Goal: Check status: Check status

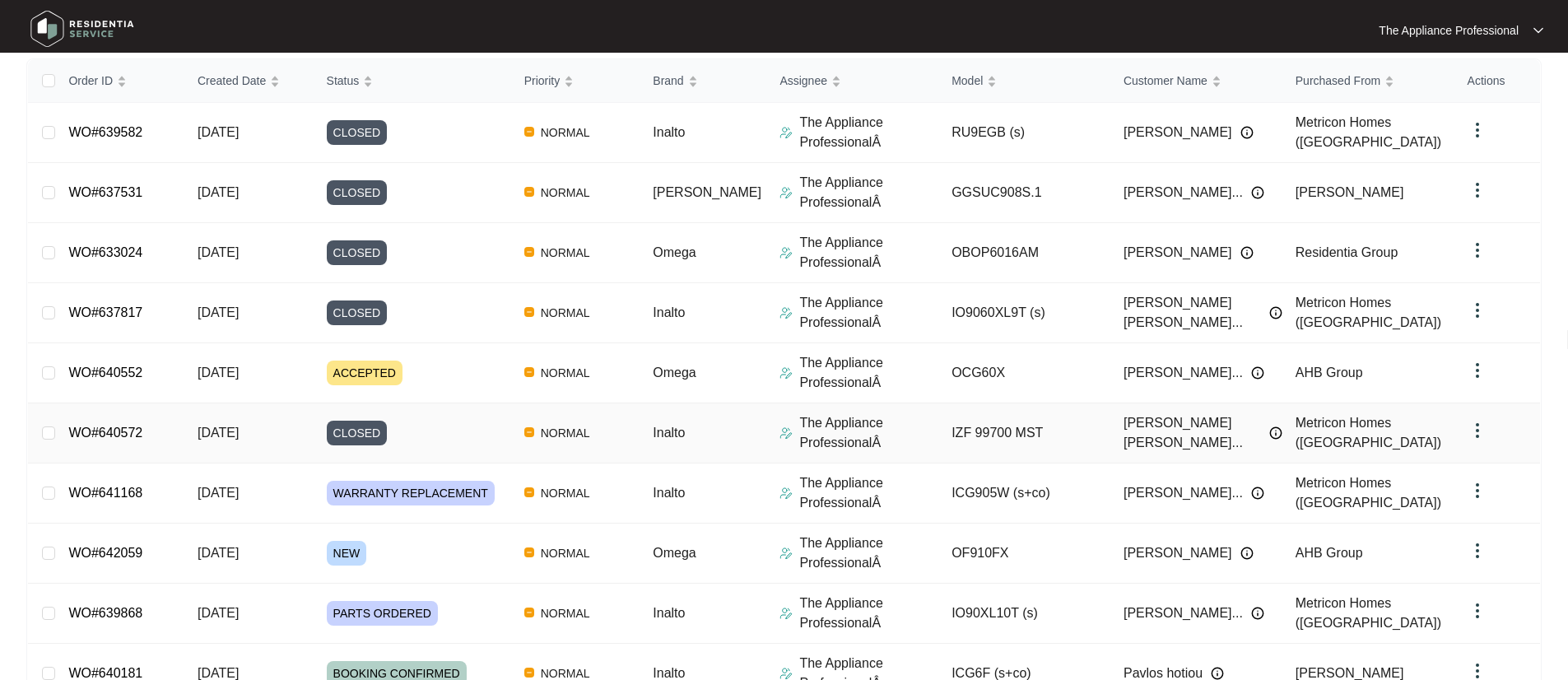
scroll to position [314, 0]
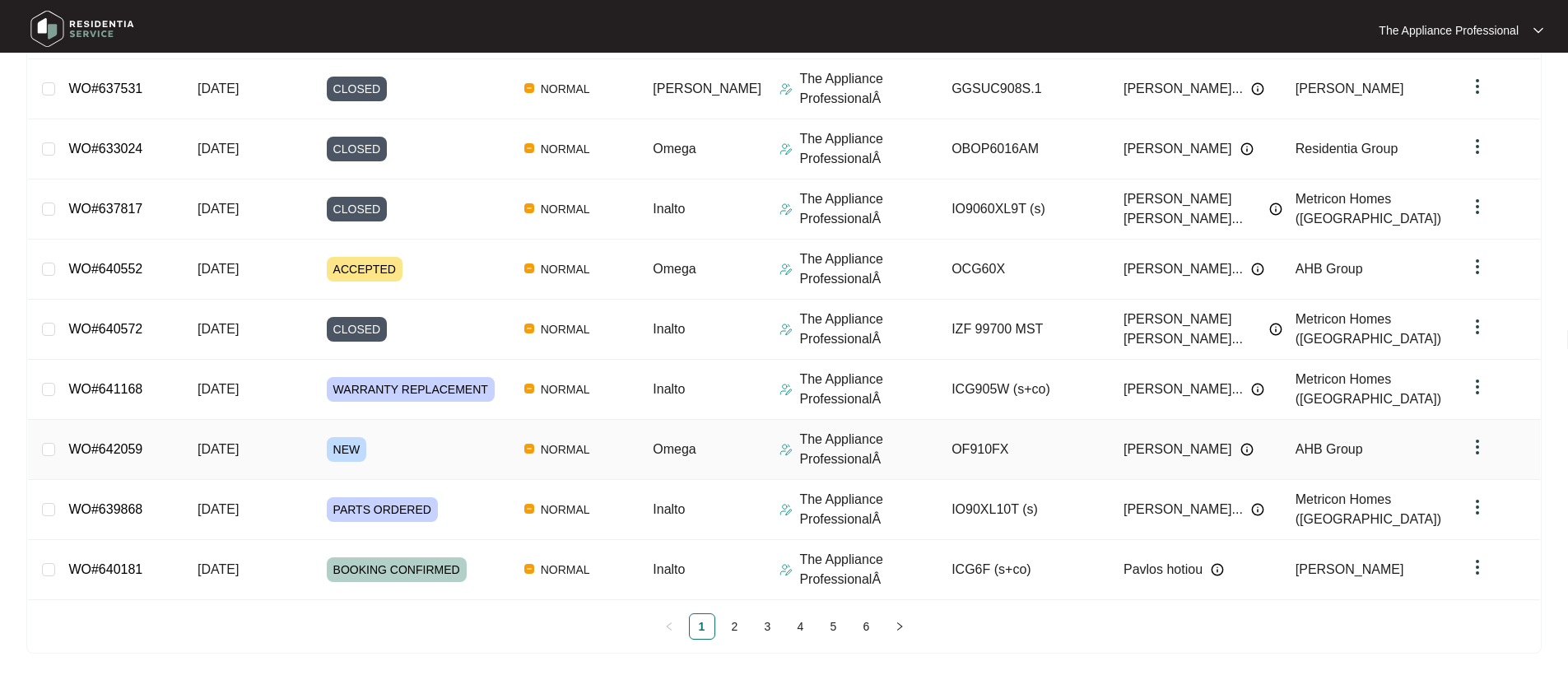
click at [278, 468] on td "[DATE]" at bounding box center [250, 449] width 130 height 60
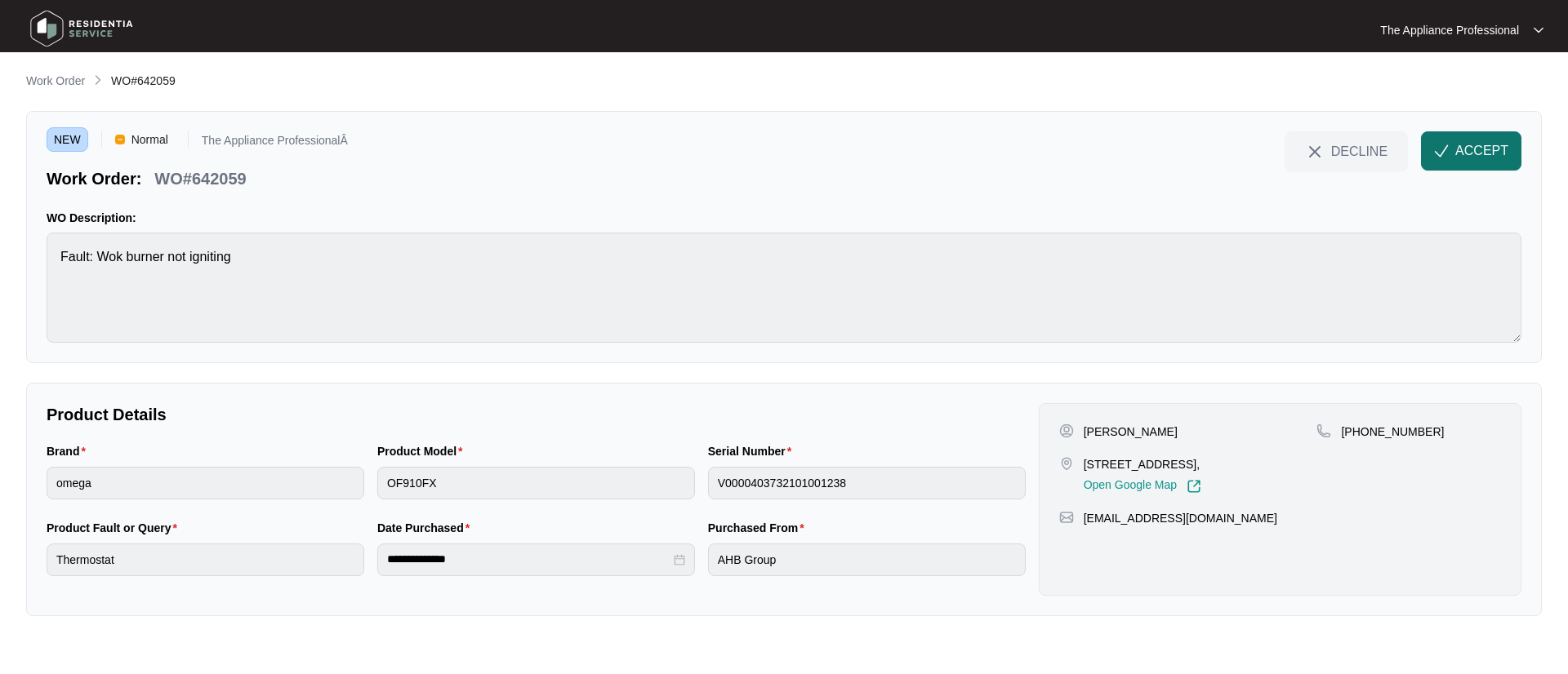
click at [1445, 146] on img "button" at bounding box center [1440, 150] width 15 height 15
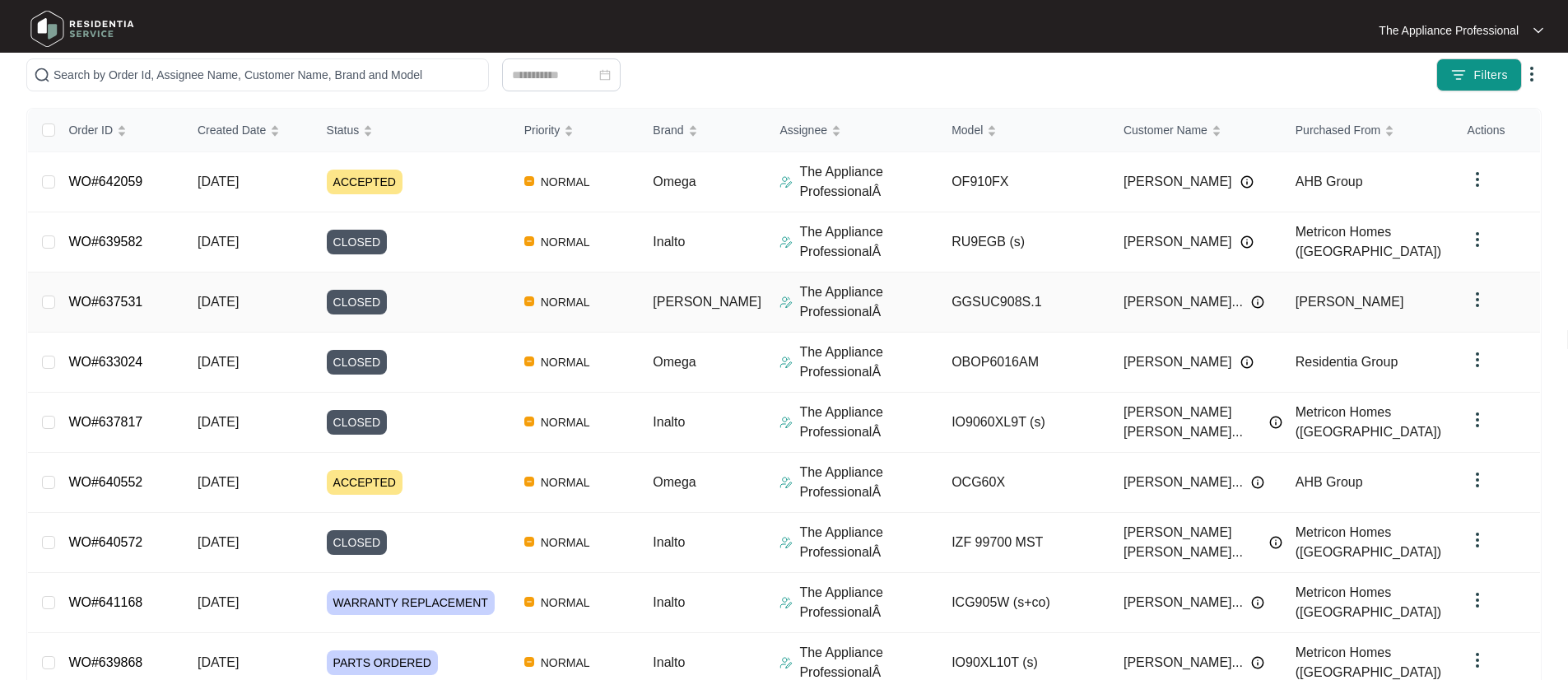
scroll to position [314, 0]
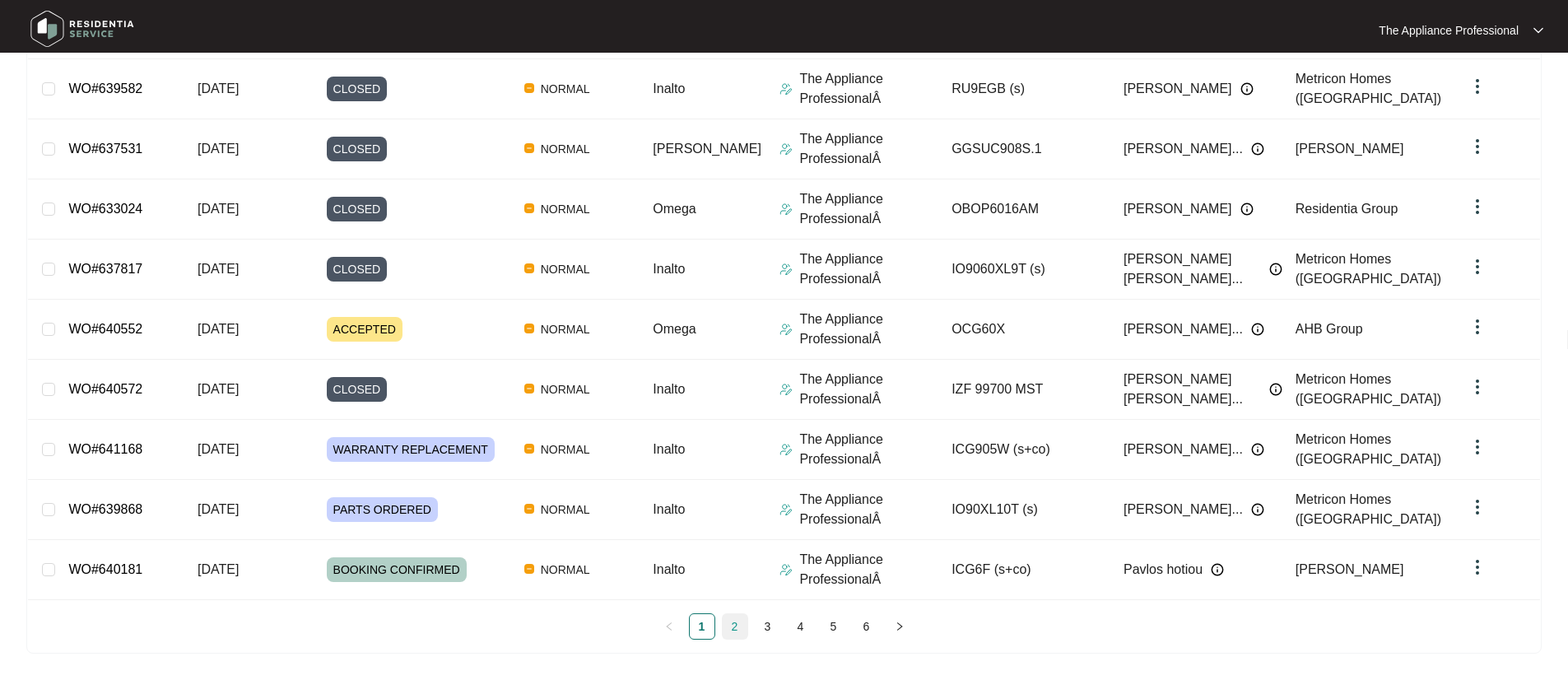
click at [731, 624] on link "2" at bounding box center [735, 626] width 25 height 25
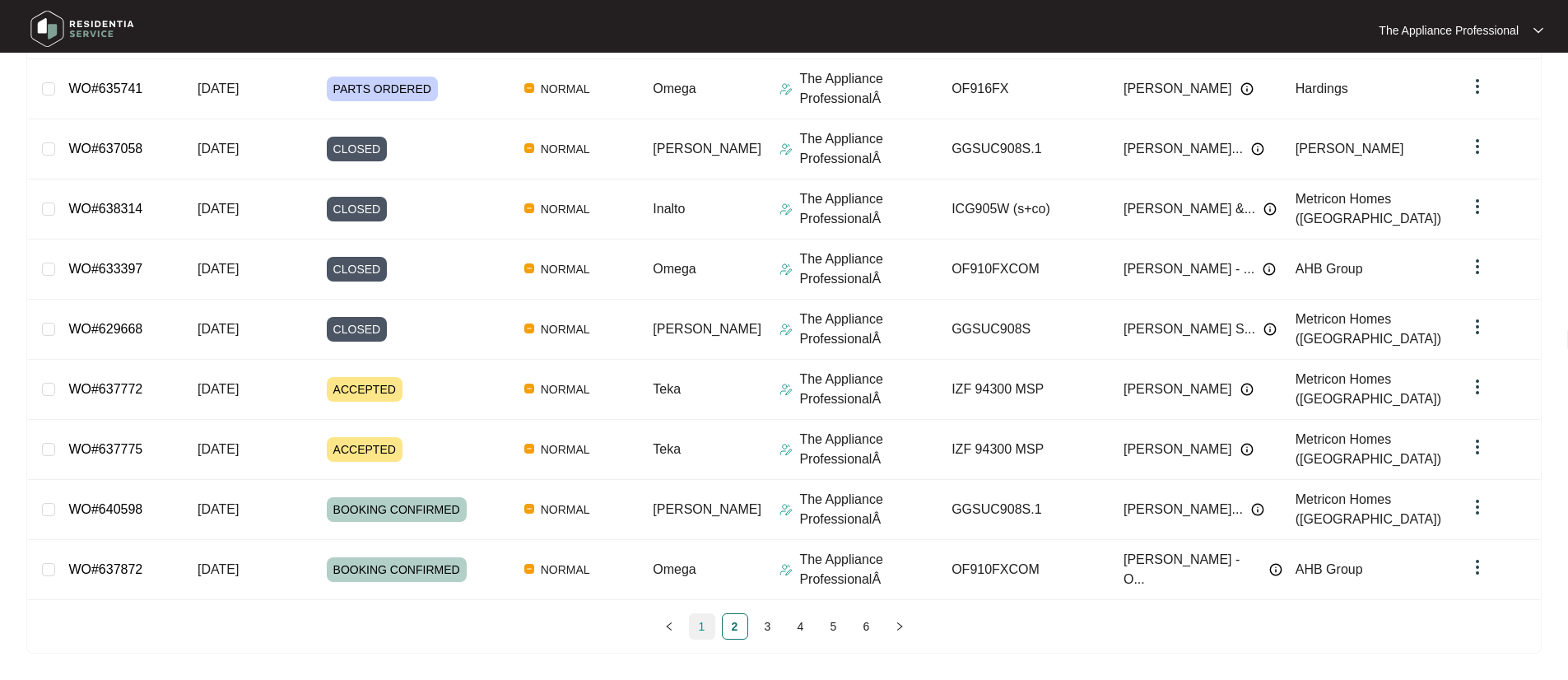
click at [695, 627] on link "1" at bounding box center [701, 626] width 25 height 25
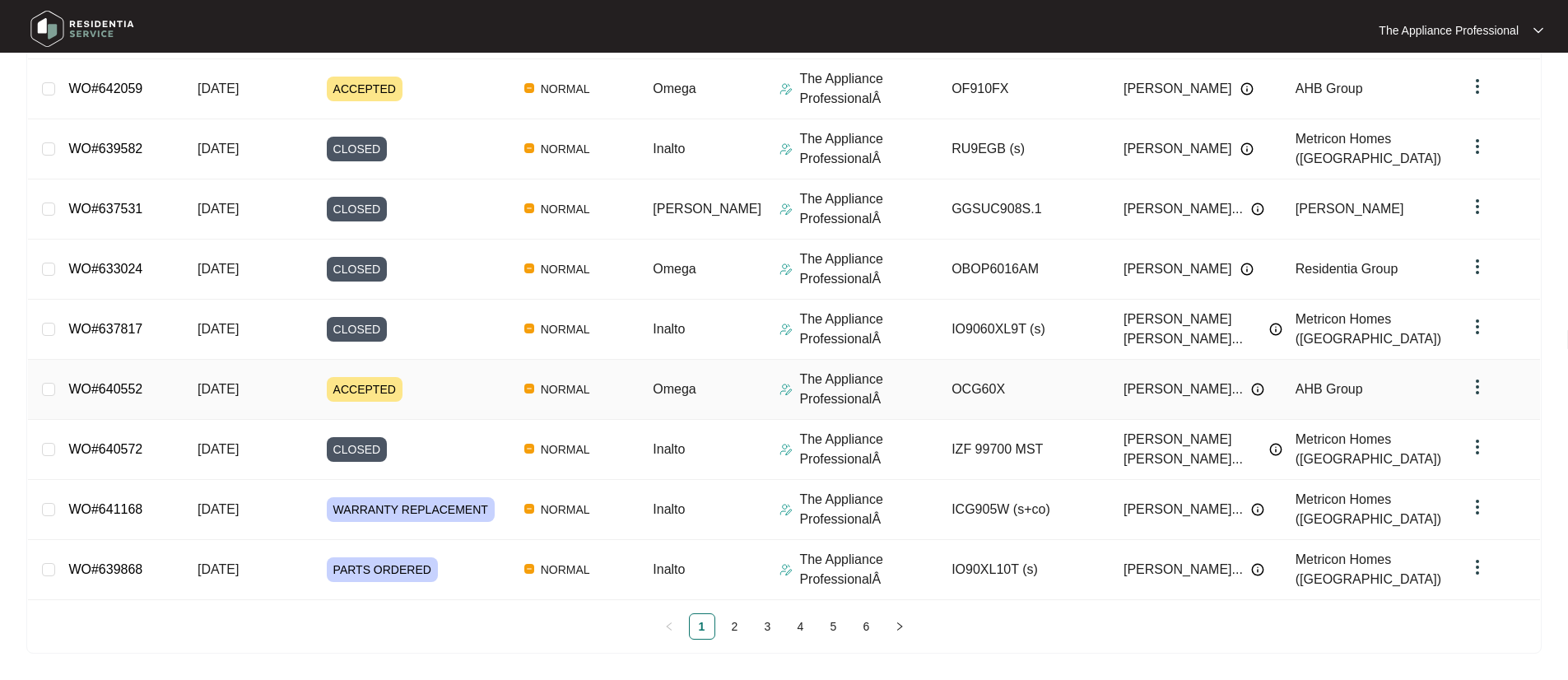
click at [290, 384] on td "[DATE]" at bounding box center [250, 389] width 130 height 60
